Goal: Information Seeking & Learning: Obtain resource

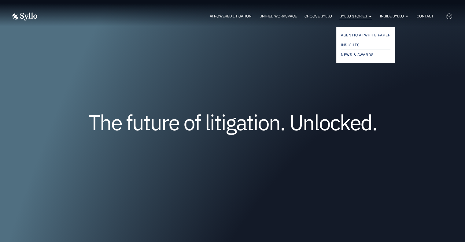
click at [363, 17] on span "Syllo Stories" at bounding box center [353, 16] width 28 height 6
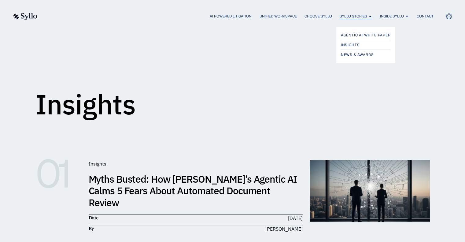
click at [369, 16] on icon "Menu" at bounding box center [370, 16] width 2 height 1
click at [355, 36] on span "Agentic AI White Paper" at bounding box center [367, 34] width 52 height 7
